Goal: Task Accomplishment & Management: Complete application form

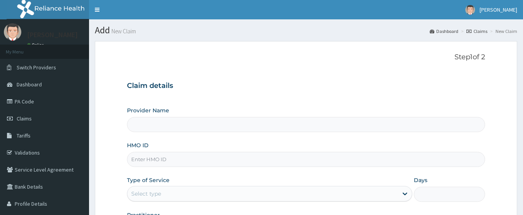
click at [21, 115] on span "Claims" at bounding box center [24, 118] width 15 height 7
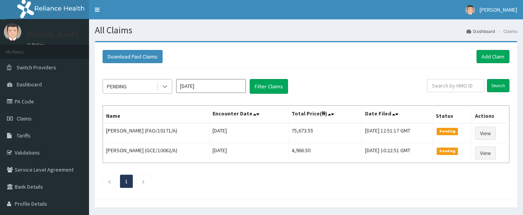
click at [163, 87] on icon at bounding box center [165, 86] width 8 height 8
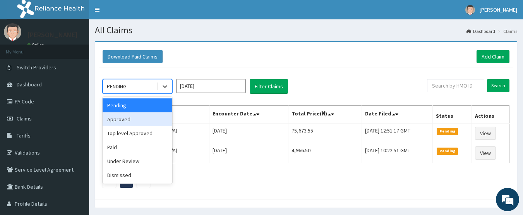
click at [135, 123] on div "Approved" at bounding box center [138, 119] width 70 height 14
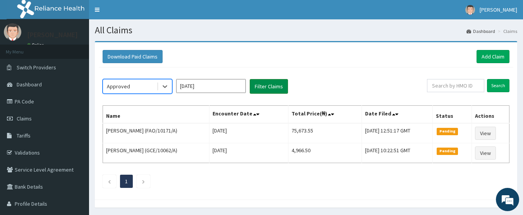
click at [261, 89] on button "Filter Claims" at bounding box center [269, 86] width 38 height 15
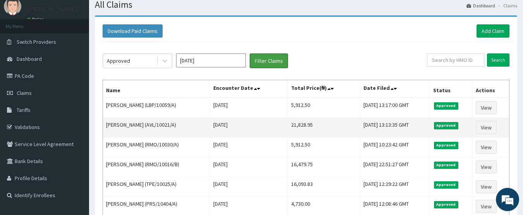
scroll to position [39, 0]
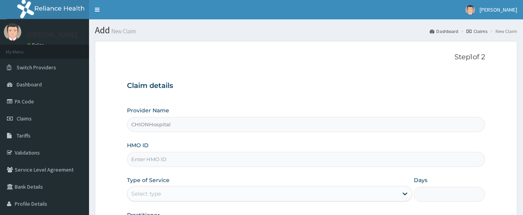
click at [147, 152] on input "HMO ID" at bounding box center [306, 159] width 358 height 15
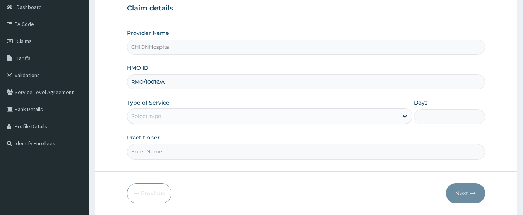
type input "RMO/10016/A"
click at [145, 117] on div "Select type" at bounding box center [146, 116] width 30 height 8
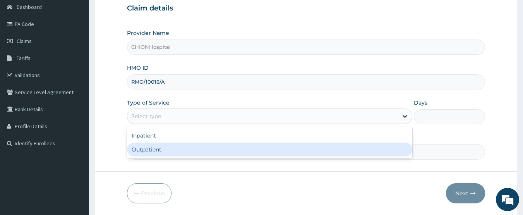
click at [138, 149] on div "Outpatient" at bounding box center [269, 149] width 285 height 14
type input "1"
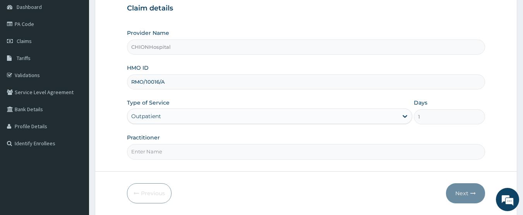
click at [150, 152] on input "Practitioner" at bounding box center [306, 151] width 358 height 15
type input "[PERSON_NAME] [PERSON_NAME]"
click at [467, 193] on button "Next" at bounding box center [465, 193] width 39 height 20
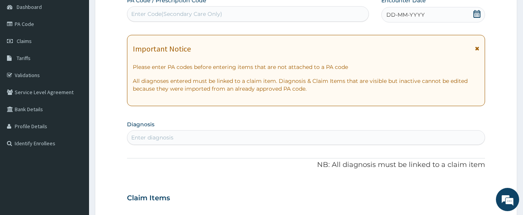
click at [478, 14] on icon at bounding box center [477, 14] width 8 height 8
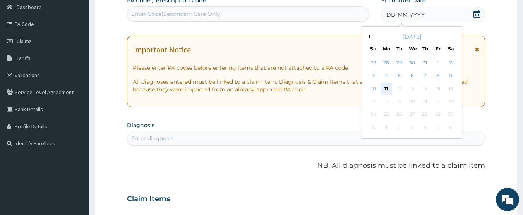
click at [383, 88] on div "11" at bounding box center [386, 89] width 12 height 12
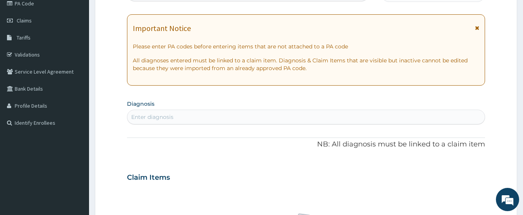
scroll to position [116, 0]
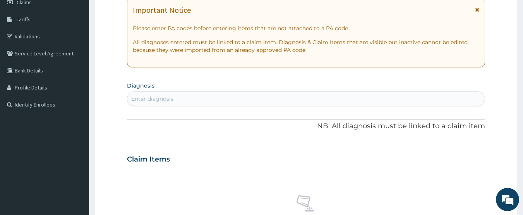
click at [201, 101] on div "Enter diagnosis" at bounding box center [306, 98] width 358 height 12
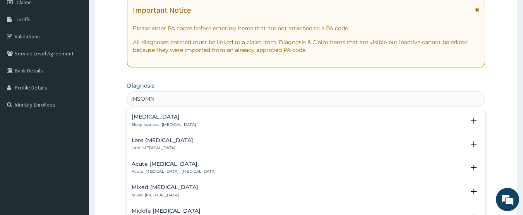
type input "INSOMNI"
click at [177, 120] on h4 "Insomnia" at bounding box center [164, 117] width 64 height 6
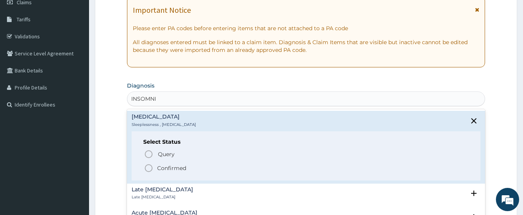
click at [149, 168] on icon "status option filled" at bounding box center [148, 167] width 9 height 9
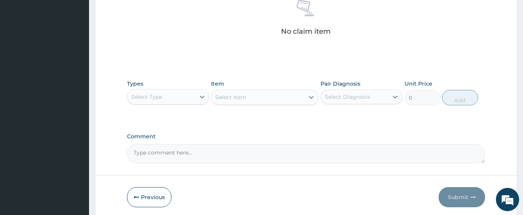
scroll to position [343, 0]
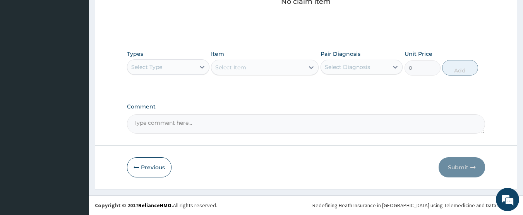
click at [150, 70] on div "Select Type" at bounding box center [146, 67] width 31 height 8
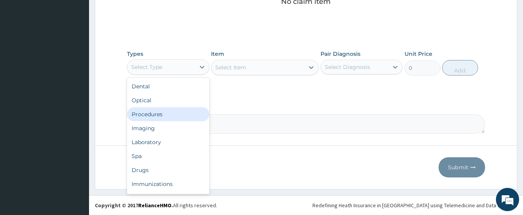
click at [139, 110] on div "Procedures" at bounding box center [168, 114] width 82 height 14
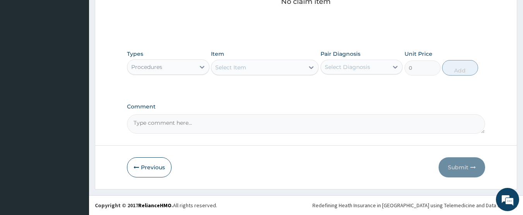
click at [248, 67] on div "Select Item" at bounding box center [257, 67] width 93 height 12
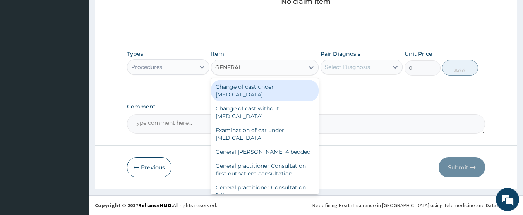
type input "GENERAL P"
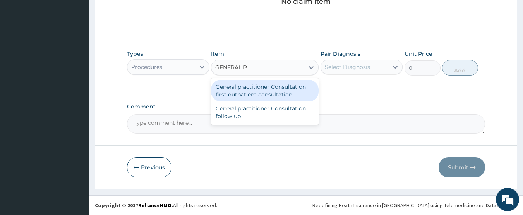
click at [250, 87] on div "General practitioner Consultation first outpatient consultation" at bounding box center [265, 91] width 108 height 22
type input "3547.5"
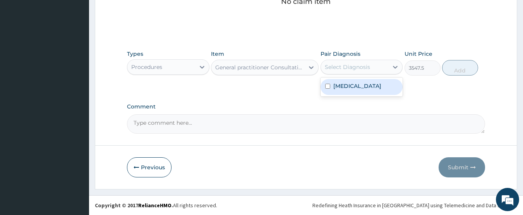
click at [325, 69] on div "Select Diagnosis" at bounding box center [347, 67] width 45 height 8
drag, startPoint x: 332, startPoint y: 83, endPoint x: 414, endPoint y: 83, distance: 82.0
click at [334, 83] on div "Insomnia" at bounding box center [361, 87] width 82 height 16
checkbox input "true"
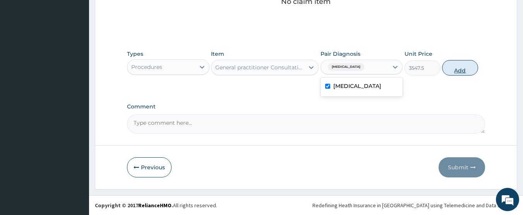
click at [449, 67] on button "Add" at bounding box center [460, 67] width 36 height 15
type input "0"
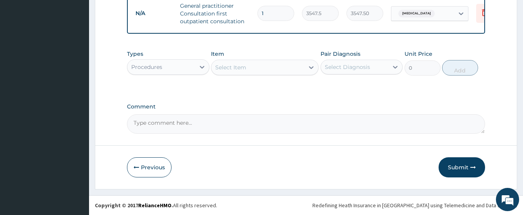
scroll to position [317, 0]
click at [161, 70] on div "Procedures" at bounding box center [146, 67] width 31 height 8
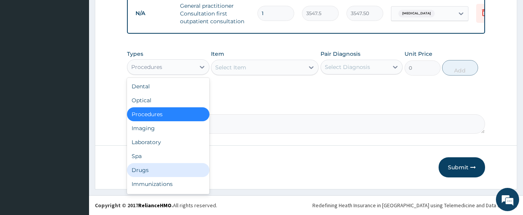
click at [148, 164] on div "Drugs" at bounding box center [168, 170] width 82 height 14
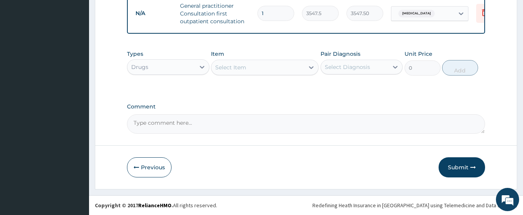
click at [249, 70] on div "Select Item" at bounding box center [257, 67] width 93 height 12
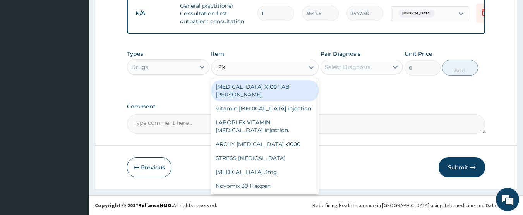
type input "LEXO"
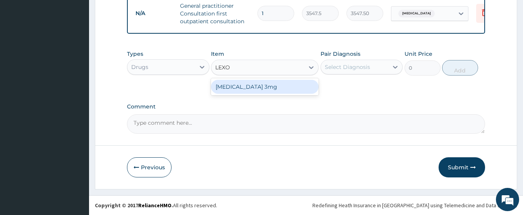
click at [248, 88] on div "Lexotan 3mg" at bounding box center [265, 87] width 108 height 14
type input "59.125"
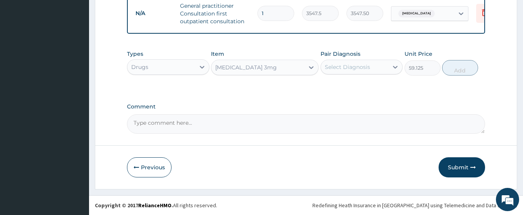
click at [342, 65] on div "Select Diagnosis" at bounding box center [347, 67] width 45 height 8
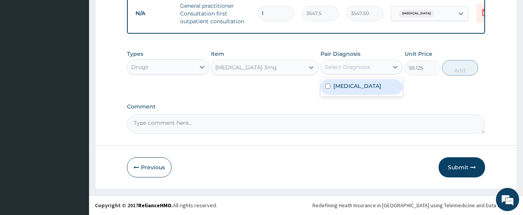
click at [345, 83] on label "Insomnia" at bounding box center [357, 86] width 48 height 8
checkbox input "true"
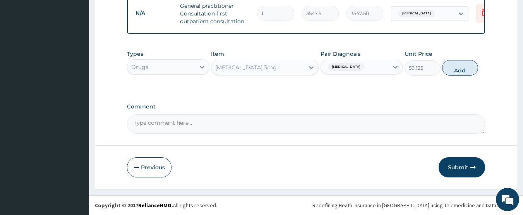
click at [454, 73] on button "Add" at bounding box center [460, 67] width 36 height 15
type input "0"
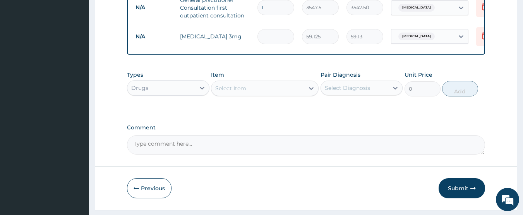
type input "0.00"
type input "4"
type input "236.50"
type input "4"
click at [471, 191] on icon "button" at bounding box center [472, 187] width 5 height 5
